Goal: Task Accomplishment & Management: Use online tool/utility

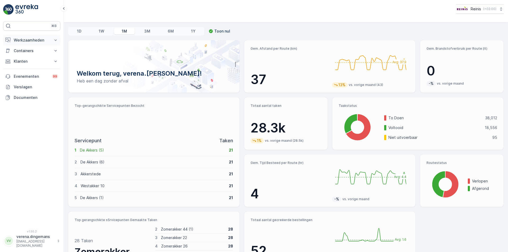
click at [45, 44] on button "Werkzaamheden" at bounding box center [31, 40] width 57 height 11
click at [37, 73] on link "Cockpit" at bounding box center [35, 71] width 49 height 7
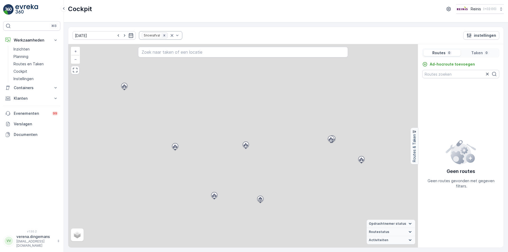
click at [163, 36] on icon "Remove Snoeiafval" at bounding box center [164, 35] width 2 height 2
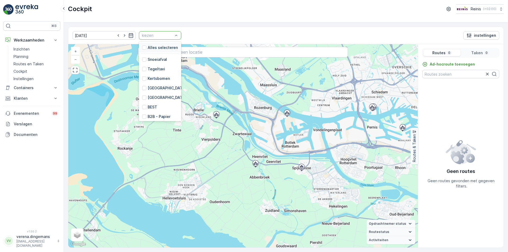
click at [167, 34] on div at bounding box center [157, 35] width 32 height 4
click at [142, 46] on div at bounding box center [144, 48] width 4 height 4
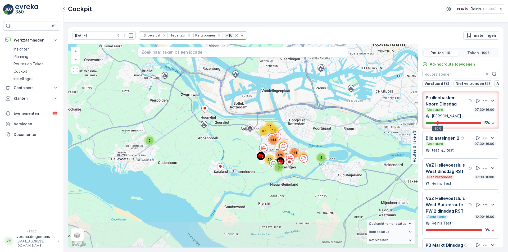
drag, startPoint x: 315, startPoint y: 180, endPoint x: 304, endPoint y: 129, distance: 52.2
click at [304, 129] on div "3 59 2 4 62 125 414 71 18 15 144 87 + − Satelliet stappenplan Terrein Hybride L…" at bounding box center [243, 146] width 350 height 204
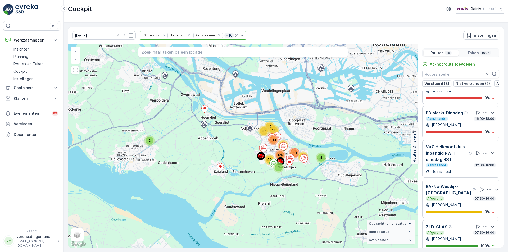
scroll to position [159, 0]
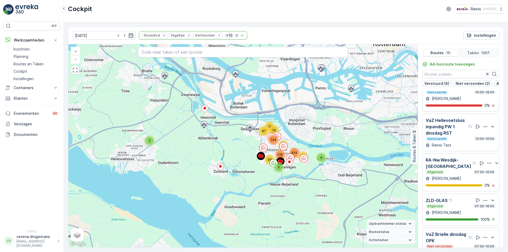
click at [455, 213] on div "ZLD-GLAS Afgerond 07:30-16:00 [PERSON_NAME] 100 %" at bounding box center [461, 209] width 70 height 25
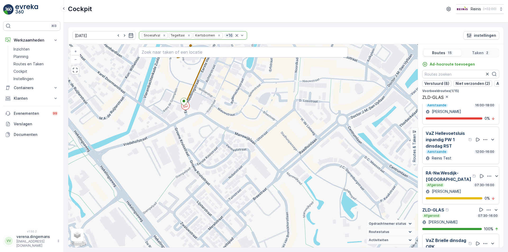
drag, startPoint x: 251, startPoint y: 209, endPoint x: 260, endPoint y: 119, distance: 90.4
click at [260, 119] on div "+ − Satelliet stappenplan Terrein Hybride Leaflet Sneltoetsen Kaartgegevens Kaa…" at bounding box center [243, 146] width 350 height 204
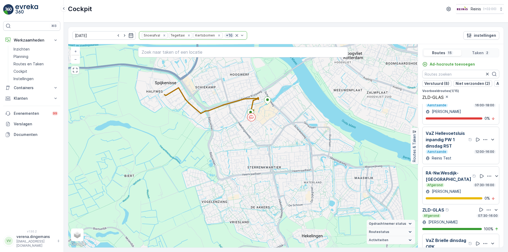
click at [450, 213] on div "ZLD-GLAS" at bounding box center [435, 210] width 27 height 7
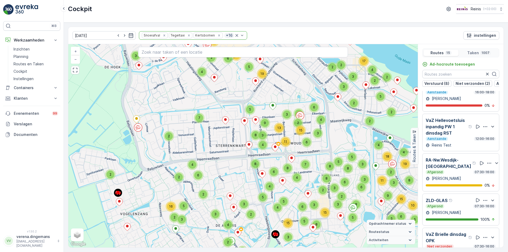
drag, startPoint x: 265, startPoint y: 129, endPoint x: 236, endPoint y: 196, distance: 73.5
click at [236, 196] on div "6 4 4 2 6 2 3 3 2 3 3 13 2 2 3 3 4 5 5 2 4 6 3 2 2 4 4 7 2 4 5 4 3 2 4 2 2 3 2 …" at bounding box center [243, 146] width 350 height 204
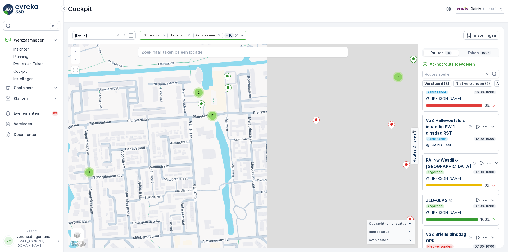
drag, startPoint x: 335, startPoint y: 150, endPoint x: 202, endPoint y: 169, distance: 134.0
click at [202, 169] on div "2 2 2 2 2 2 2 3 2 2 2 2 2 2 2 2 2 3 2 2 2 2 2 2 2 2 2 2 5 4 2 2 2 2 2 2 2 2 3 2…" at bounding box center [243, 146] width 350 height 204
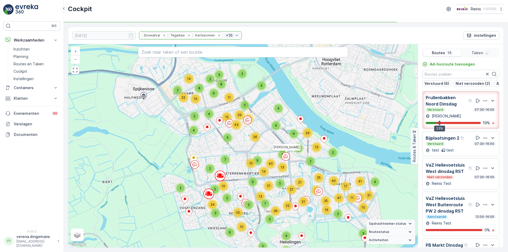
scroll to position [159, 0]
